Goal: Find specific page/section: Find specific page/section

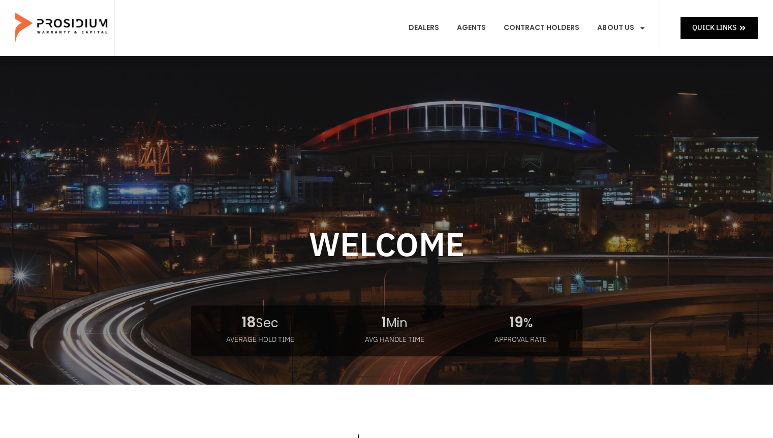
click at [725, 20] on e-page-transition at bounding box center [386, 219] width 773 height 438
click at [729, 30] on e-page-transition at bounding box center [386, 219] width 773 height 438
click at [717, 26] on span "Quick Links" at bounding box center [714, 27] width 44 height 13
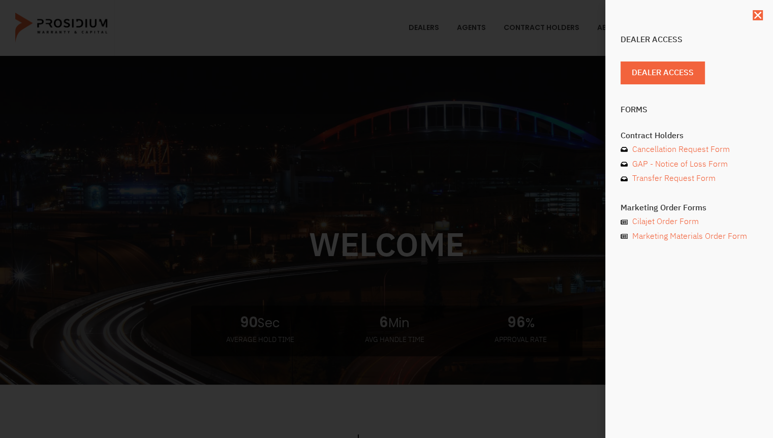
click at [677, 77] on span "Dealer Access" at bounding box center [662, 73] width 62 height 15
click at [673, 71] on span "Dealer Access" at bounding box center [662, 73] width 62 height 15
click at [678, 73] on span "Dealer Access" at bounding box center [662, 73] width 62 height 15
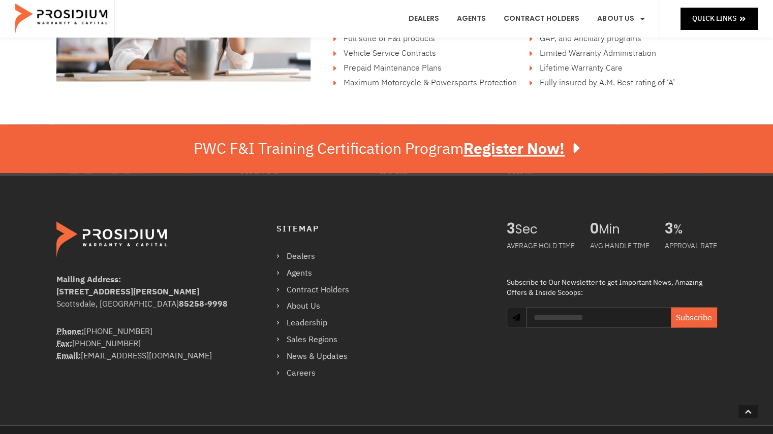
scroll to position [1786, 0]
